Goal: Task Accomplishment & Management: Complete application form

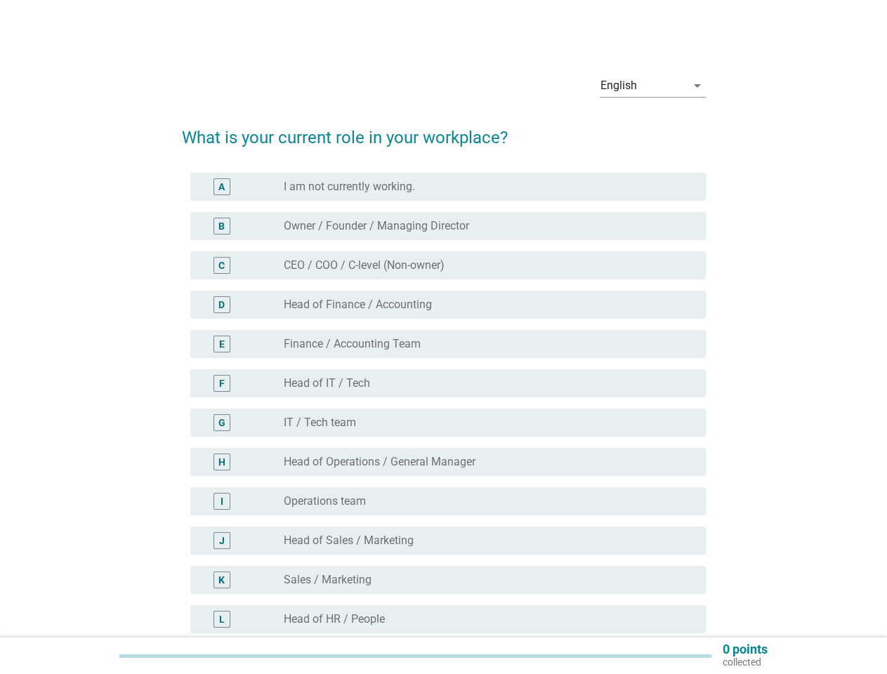
click at [444, 363] on div "E radio_button_unchecked Finance / Accounting Team" at bounding box center [444, 343] width 524 height 39
click at [653, 86] on div "English" at bounding box center [643, 85] width 86 height 22
click at [444, 421] on div "radio_button_unchecked IT / Tech team" at bounding box center [483, 423] width 399 height 14
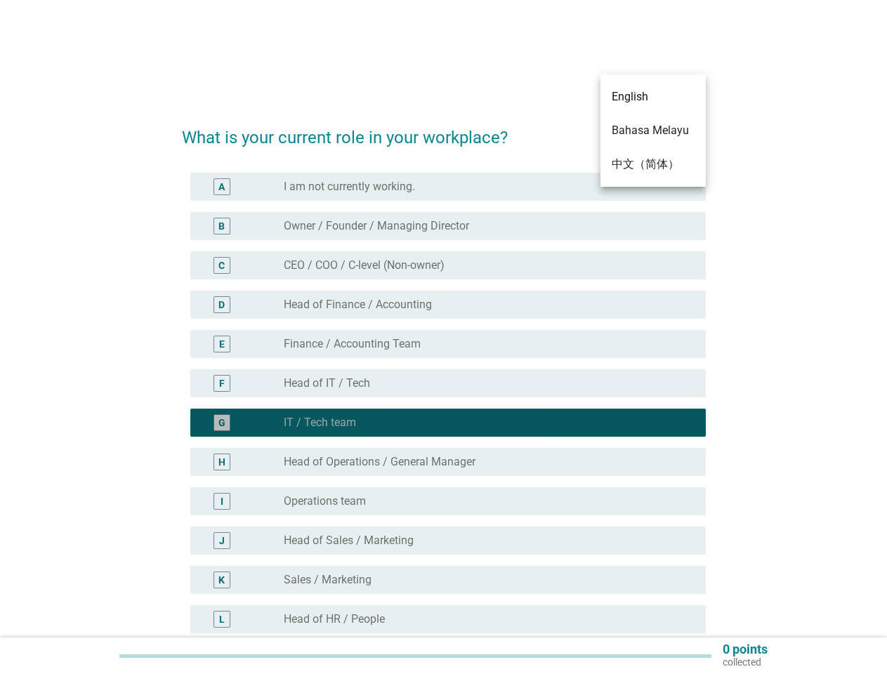
click at [444, 421] on div "radio_button_checked IT / Tech team" at bounding box center [483, 423] width 399 height 14
click at [448, 187] on div "radio_button_unchecked I am not currently working." at bounding box center [483, 187] width 399 height 14
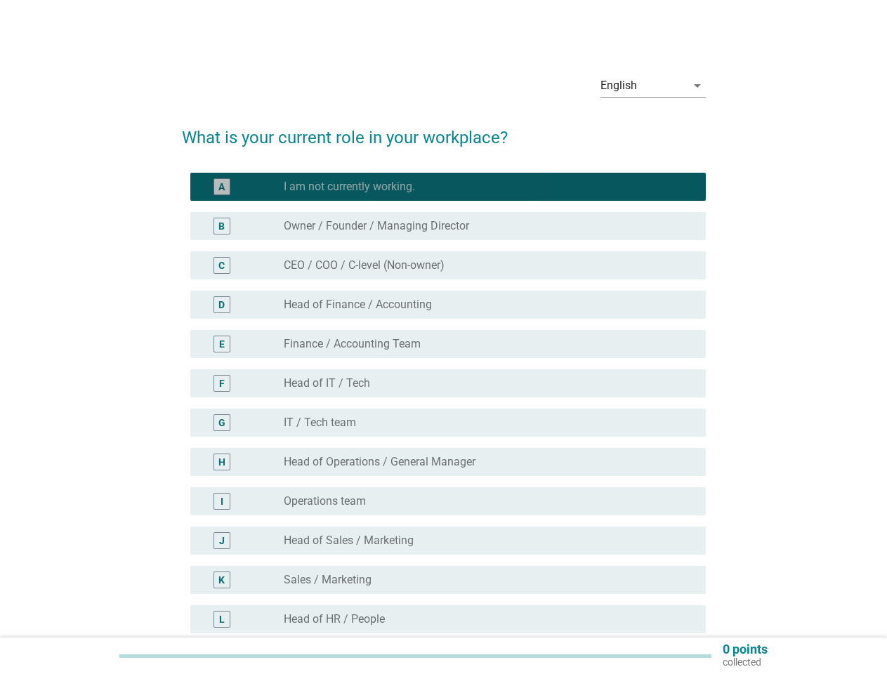
click at [350, 187] on label "I am not currently working." at bounding box center [349, 187] width 131 height 14
click at [448, 226] on label "Owner / Founder / Managing Director" at bounding box center [376, 226] width 185 height 14
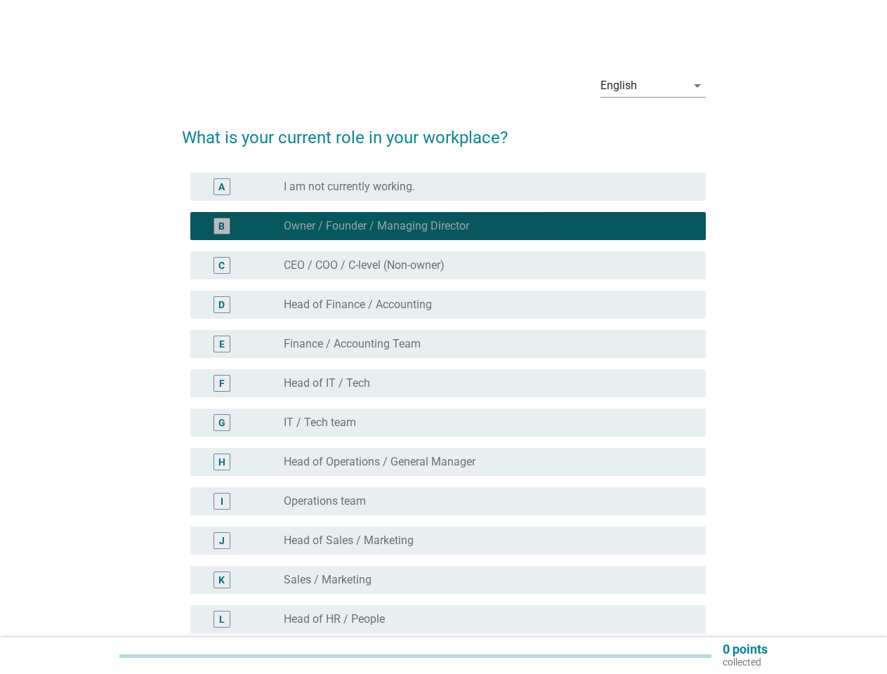
click at [378, 226] on label "Owner / Founder / Managing Director" at bounding box center [376, 226] width 185 height 14
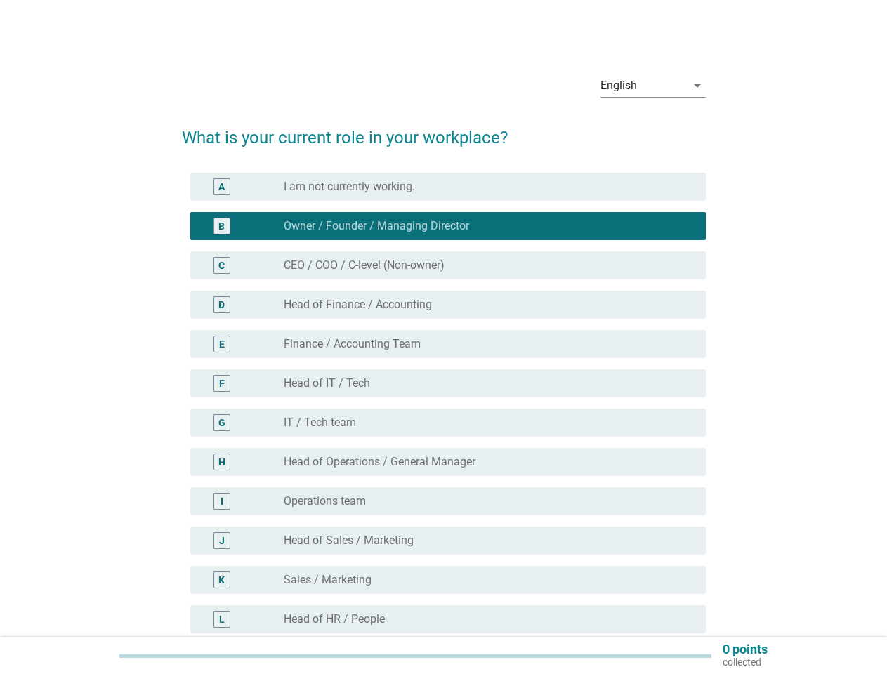
click at [448, 265] on div "radio_button_unchecked CEO / COO / C-level (Non-owner)" at bounding box center [483, 265] width 399 height 14
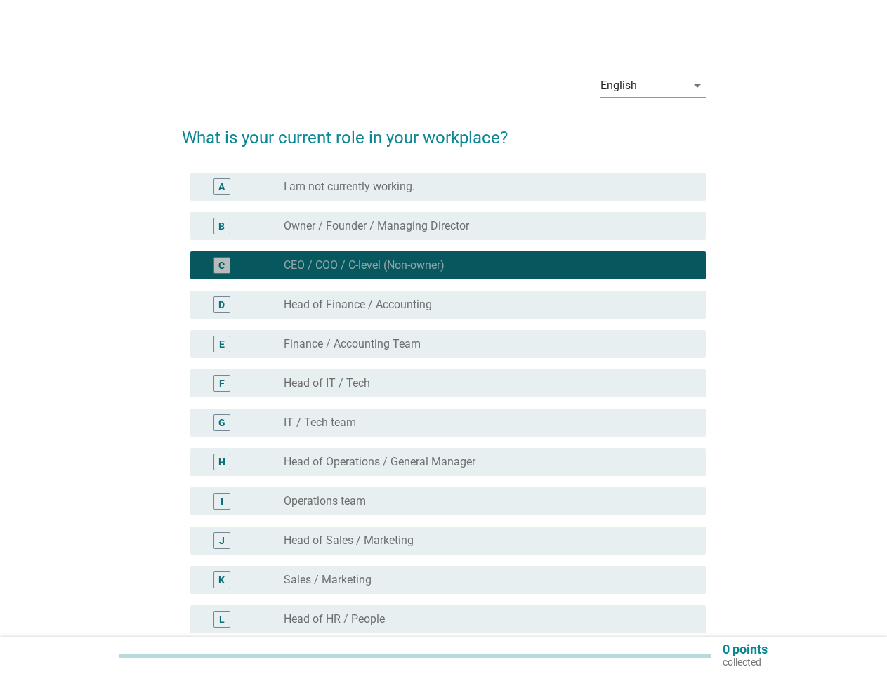
click at [365, 265] on label "CEO / COO / C-level (Non-owner)" at bounding box center [364, 265] width 161 height 14
